Goal: Find specific page/section: Find specific page/section

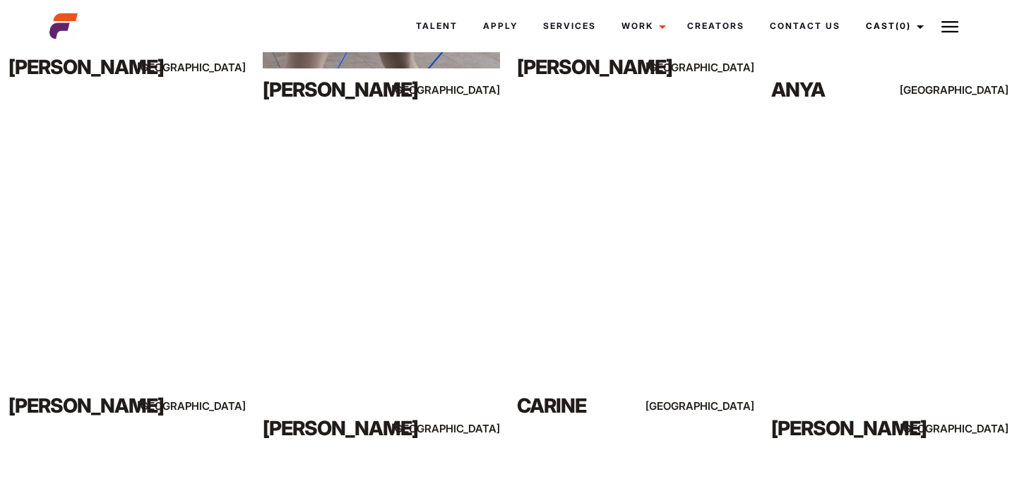
scroll to position [1229, 0]
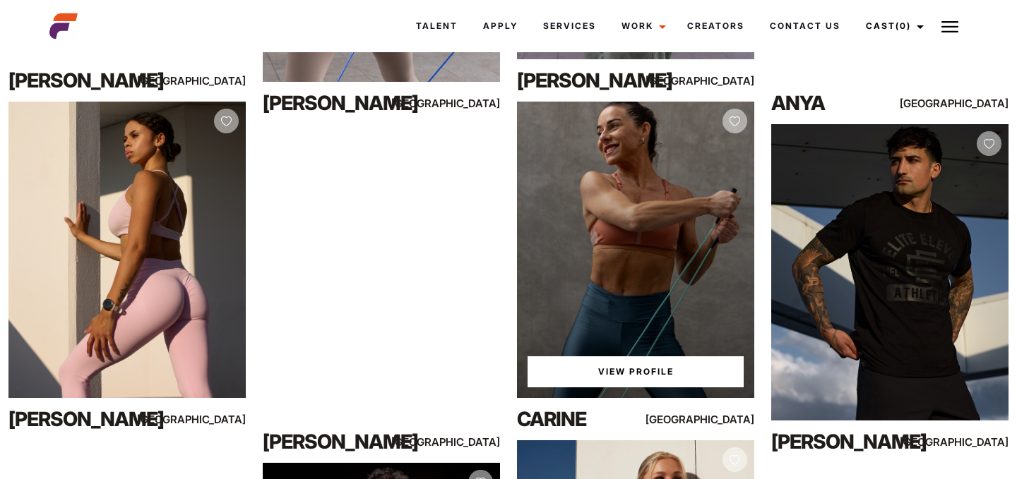
click at [628, 366] on link "View Profile" at bounding box center [635, 372] width 216 height 31
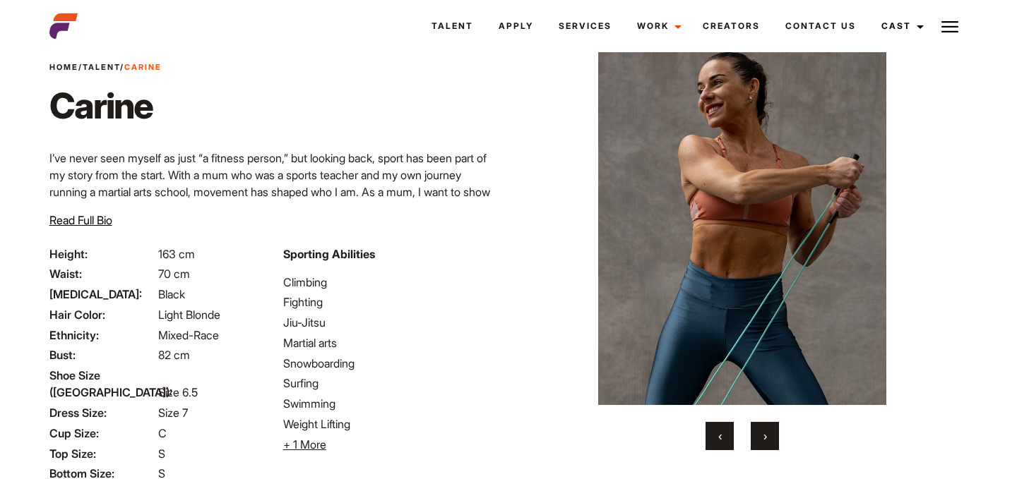
scroll to position [47, 0]
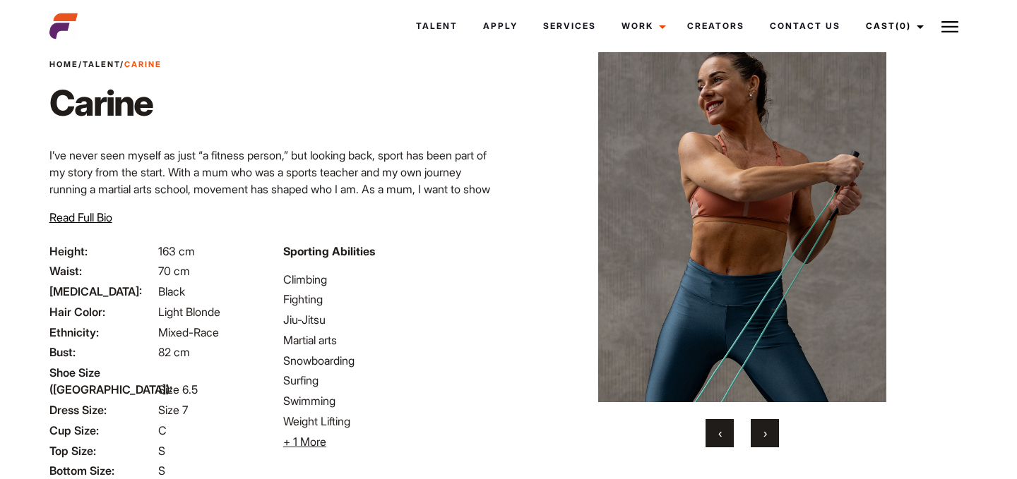
click at [761, 430] on button "›" at bounding box center [765, 433] width 28 height 28
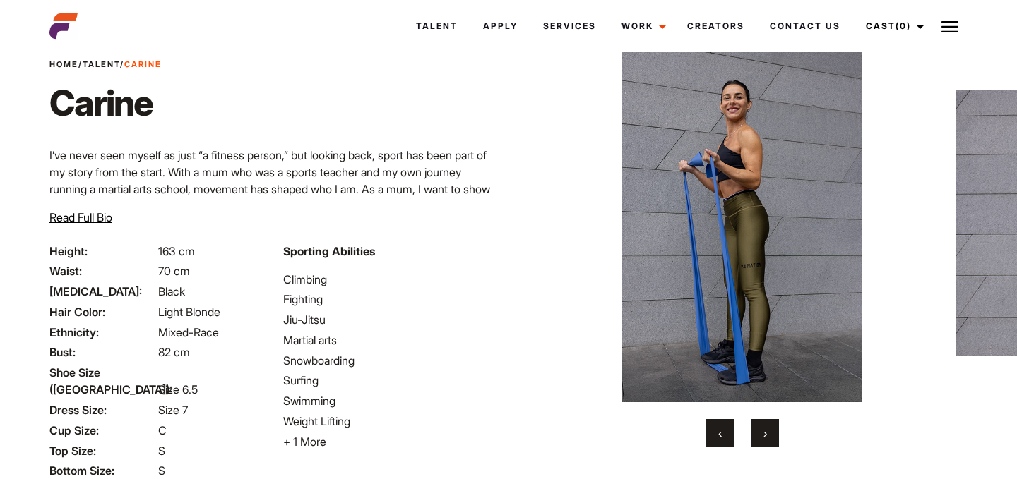
click at [761, 430] on button "›" at bounding box center [765, 433] width 28 height 28
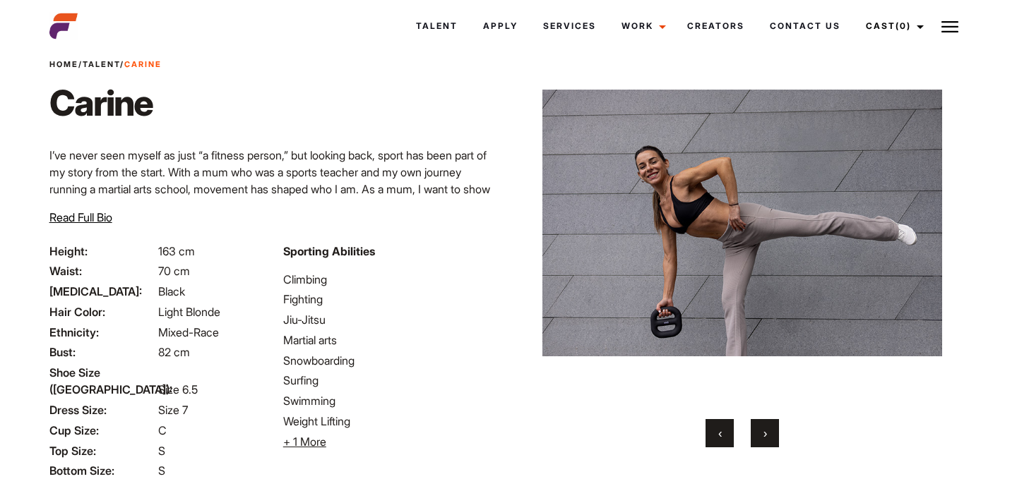
click at [761, 430] on button "›" at bounding box center [765, 433] width 28 height 28
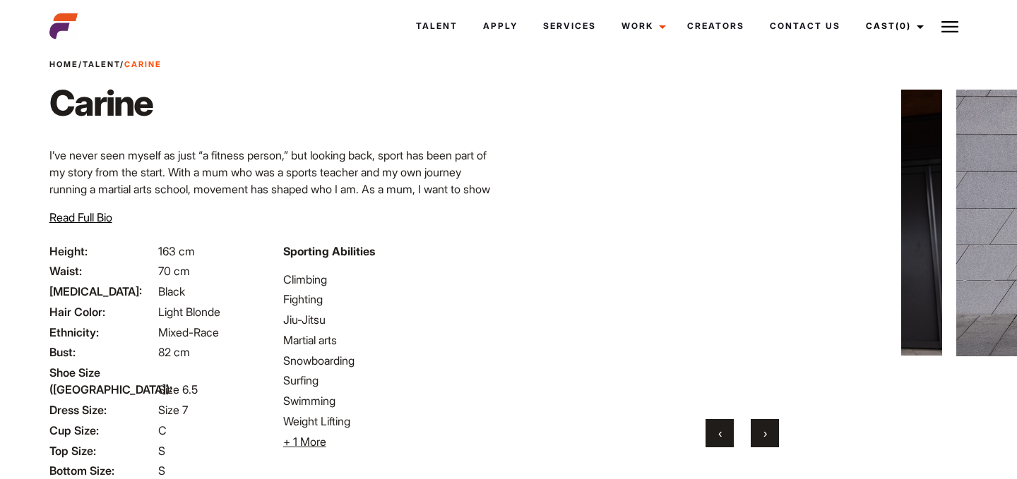
click at [761, 430] on button "›" at bounding box center [765, 433] width 28 height 28
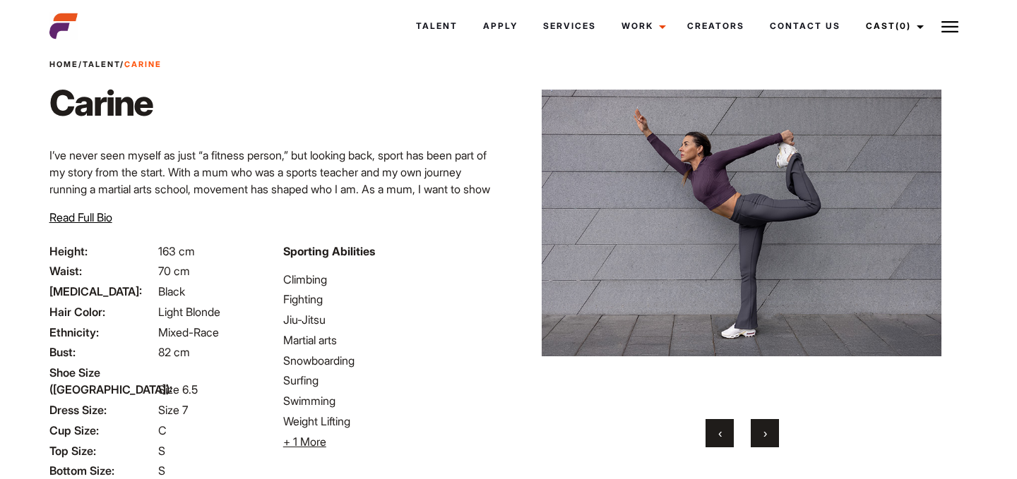
click at [761, 430] on button "›" at bounding box center [765, 433] width 28 height 28
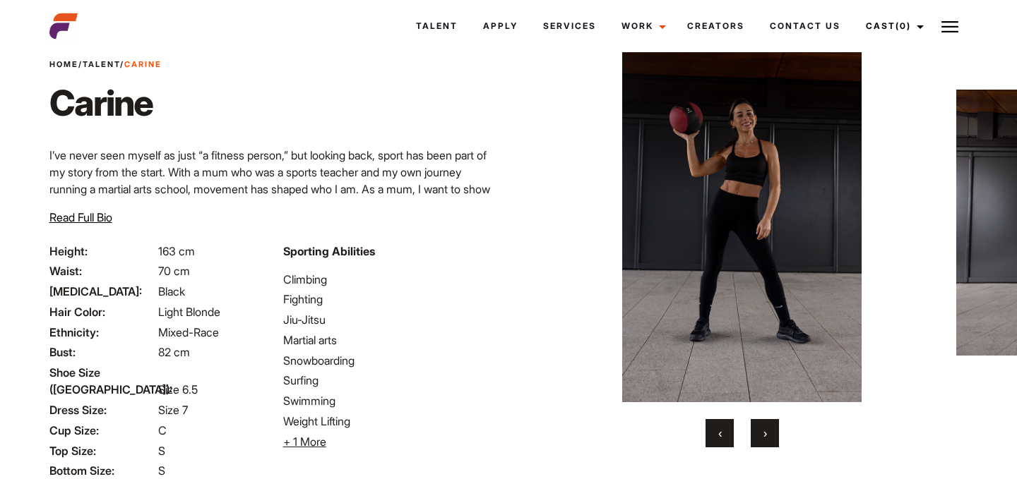
click at [761, 430] on button "›" at bounding box center [765, 433] width 28 height 28
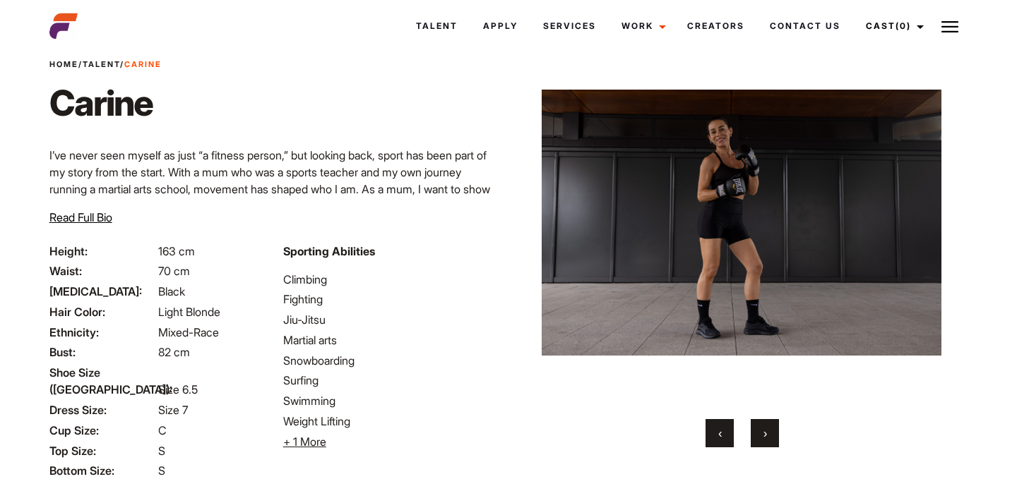
click at [761, 430] on button "›" at bounding box center [765, 433] width 28 height 28
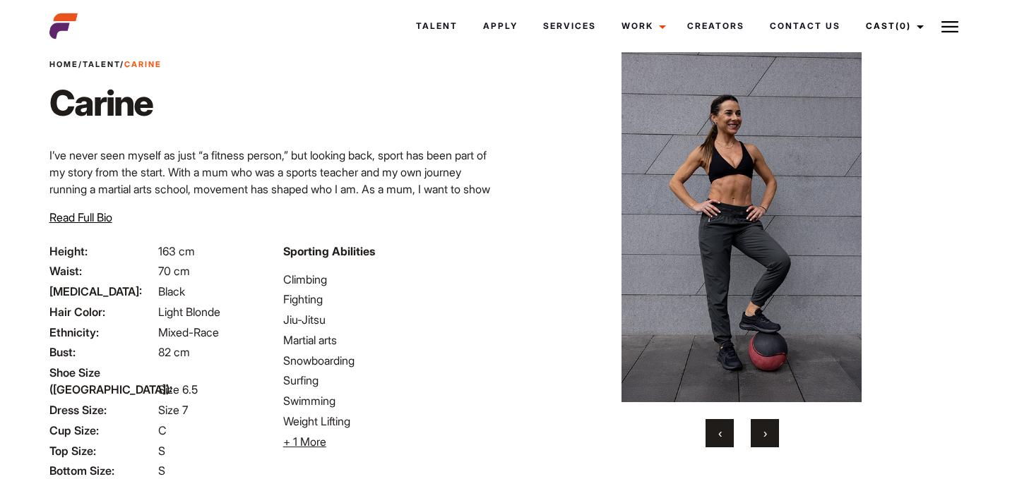
click at [761, 430] on button "›" at bounding box center [765, 433] width 28 height 28
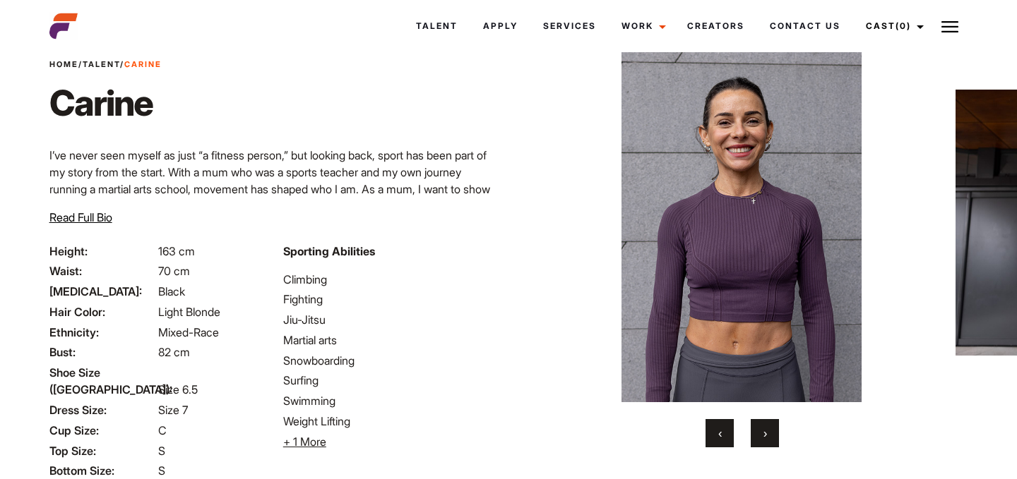
click at [761, 430] on button "›" at bounding box center [765, 433] width 28 height 28
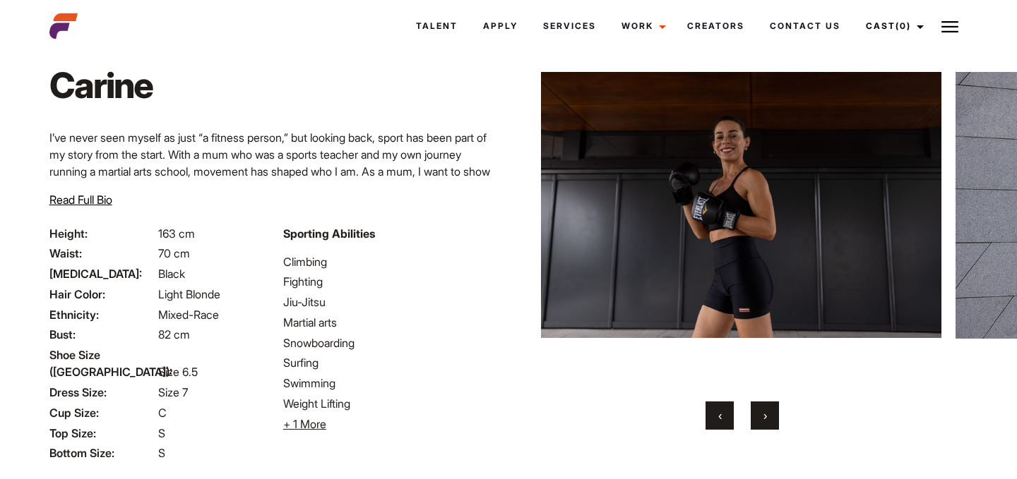
scroll to position [0, 0]
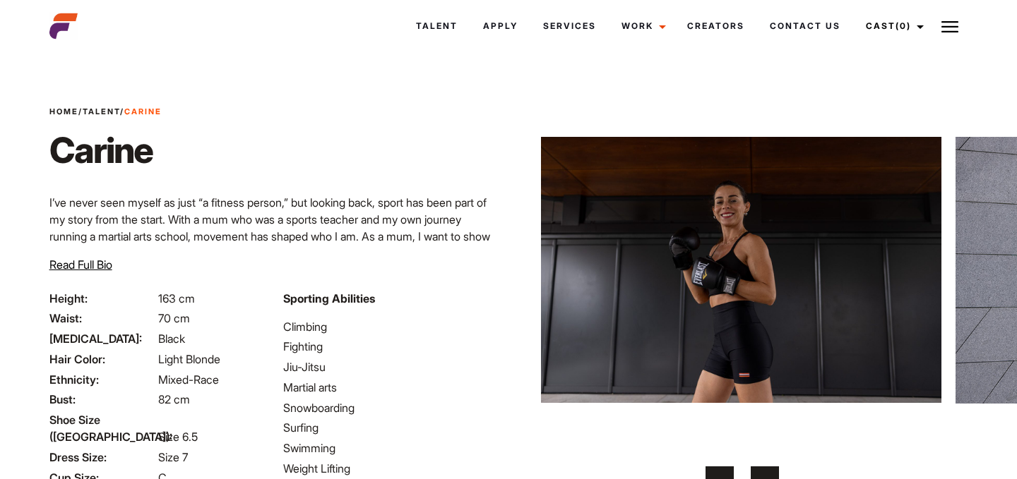
click at [111, 109] on link "Talent" at bounding box center [101, 112] width 37 height 10
